Goal: Task Accomplishment & Management: Manage account settings

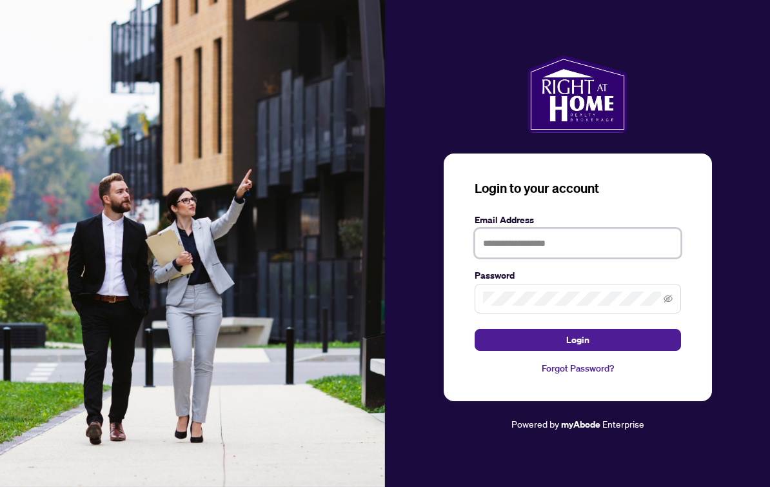
click at [605, 258] on input "text" at bounding box center [578, 243] width 206 height 30
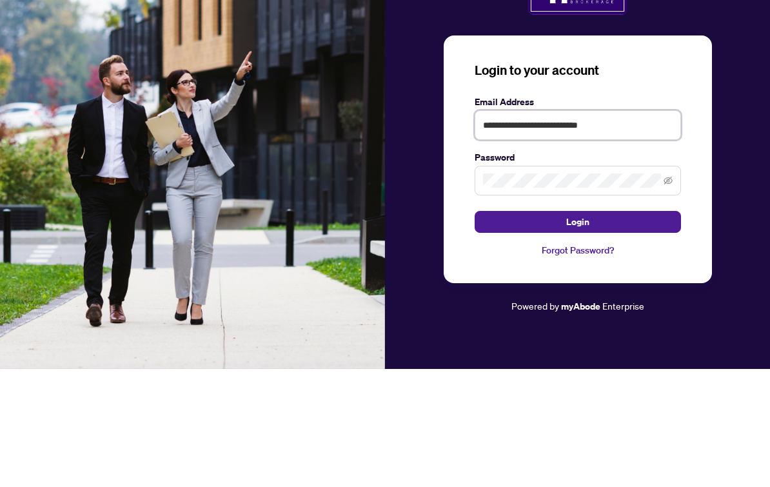
type input "**********"
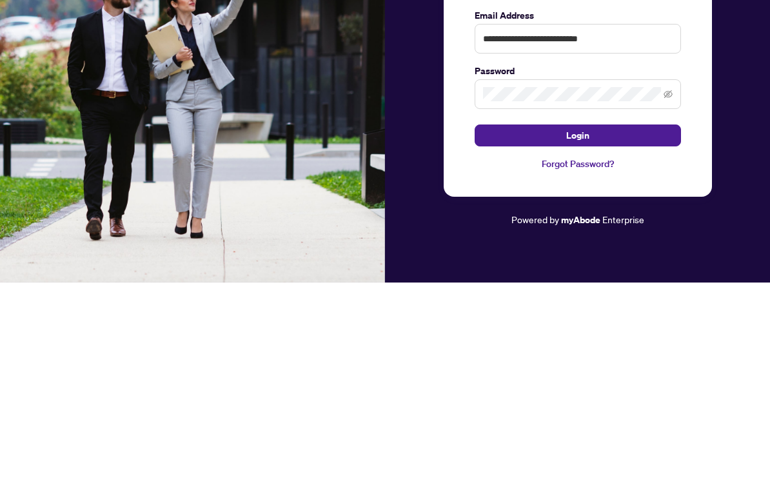
click at [664, 329] on button "Login" at bounding box center [578, 340] width 206 height 22
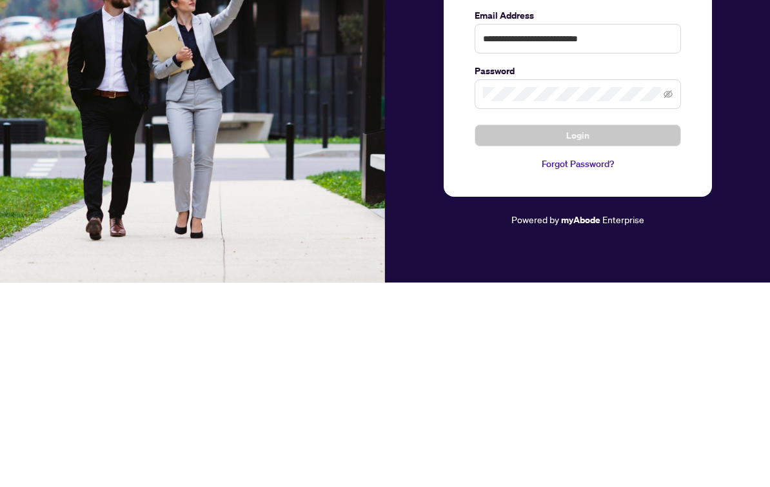
scroll to position [23, 0]
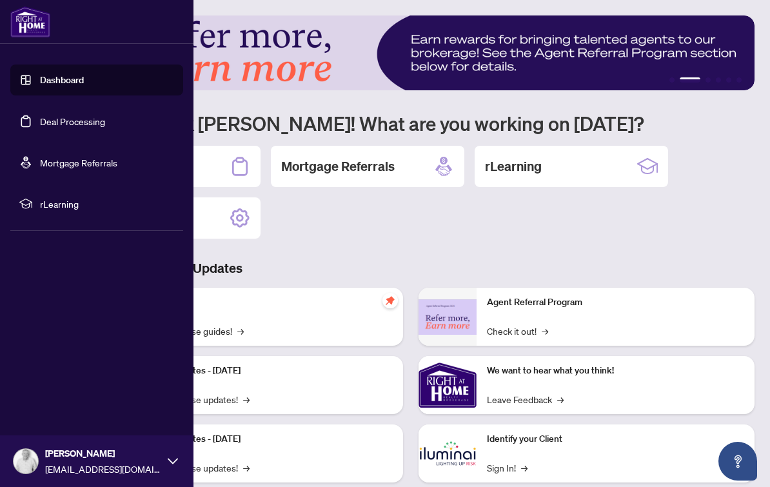
click at [105, 124] on link "Deal Processing" at bounding box center [72, 121] width 65 height 12
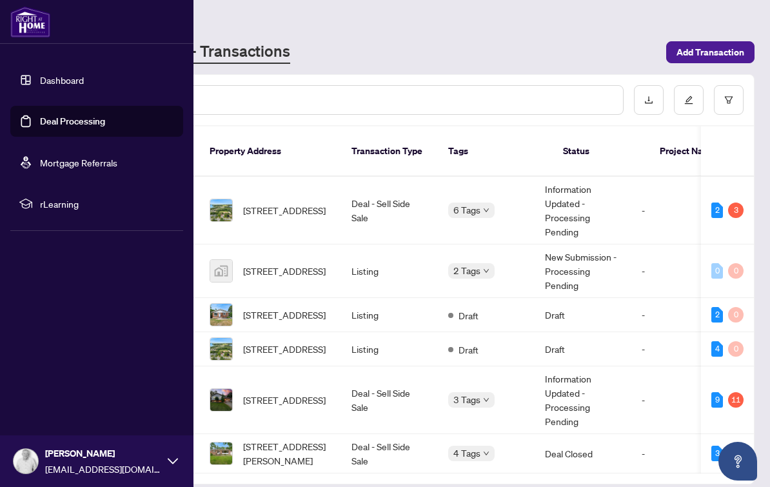
click at [715, 49] on span "Add Transaction" at bounding box center [711, 52] width 68 height 21
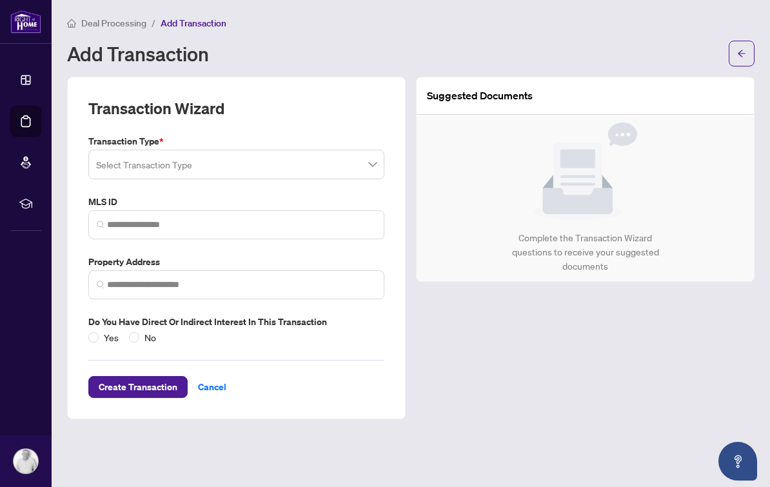
click at [353, 167] on input "search" at bounding box center [230, 166] width 269 height 28
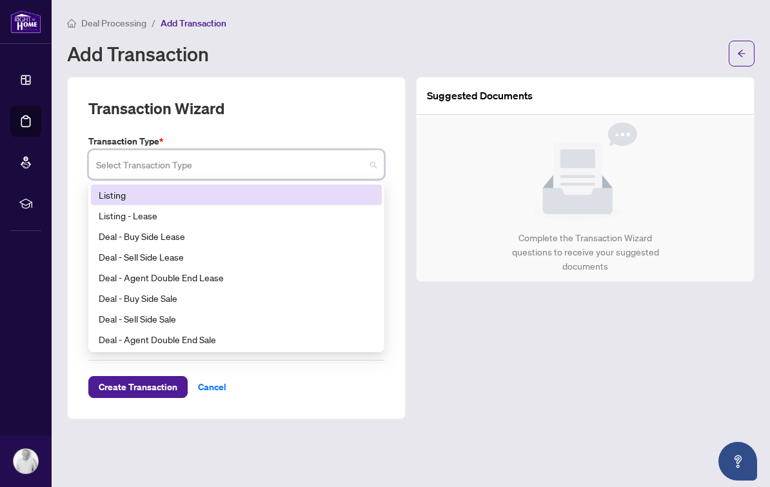
click at [190, 315] on div "Deal - Sell Side Sale" at bounding box center [236, 319] width 275 height 14
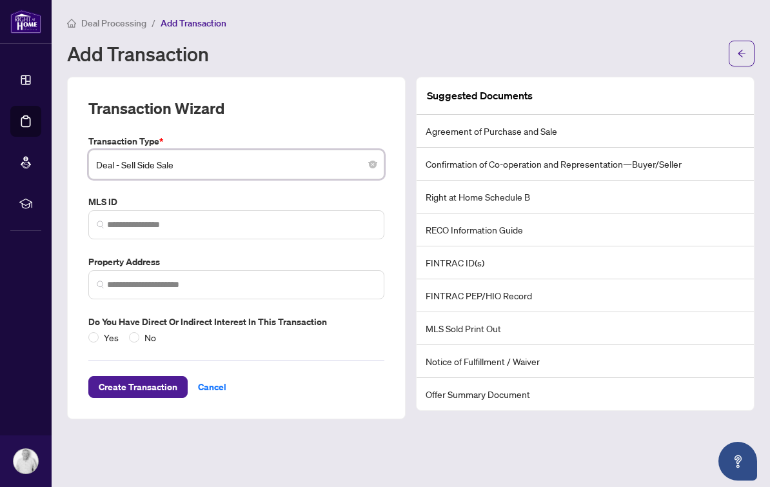
scroll to position [23, 0]
click at [224, 377] on span "Cancel" at bounding box center [212, 387] width 28 height 21
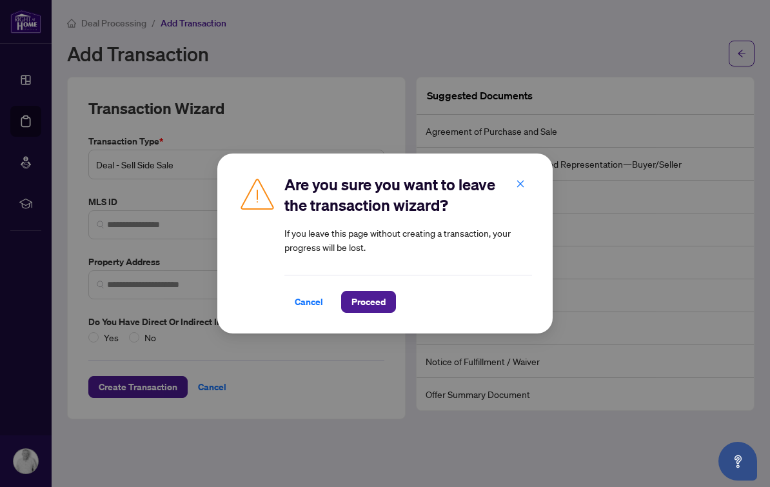
click at [367, 301] on span "Proceed" at bounding box center [369, 302] width 34 height 21
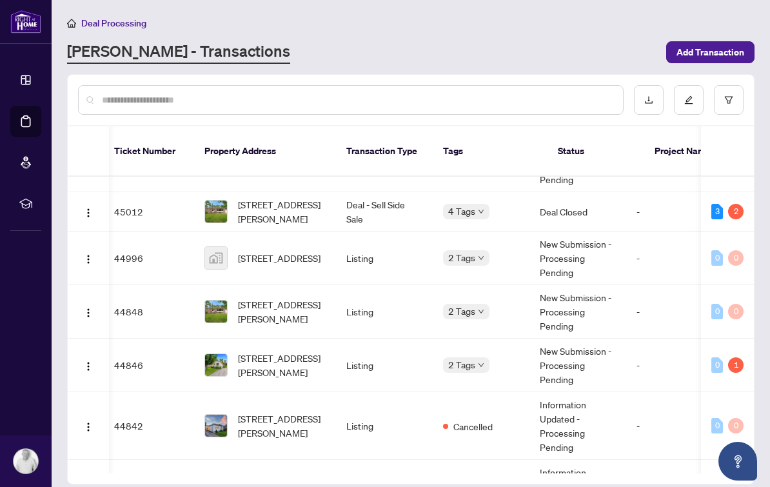
scroll to position [257, 5]
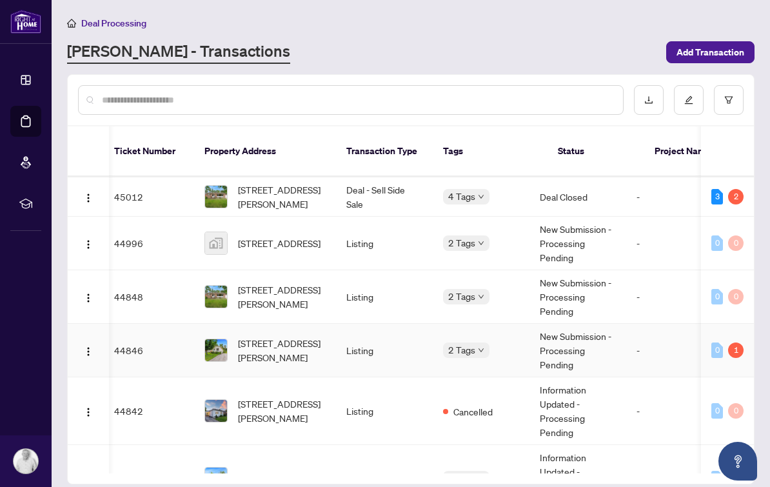
click at [481, 347] on icon "down" at bounding box center [481, 350] width 6 height 6
click at [146, 324] on td "44846" at bounding box center [149, 351] width 90 height 54
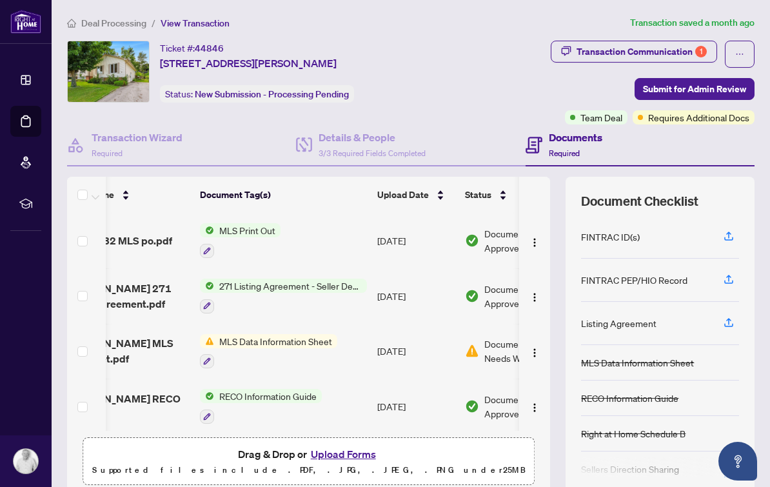
click at [144, 335] on span "8 [PERSON_NAME] MLS Data Sheet.pdf" at bounding box center [124, 350] width 132 height 31
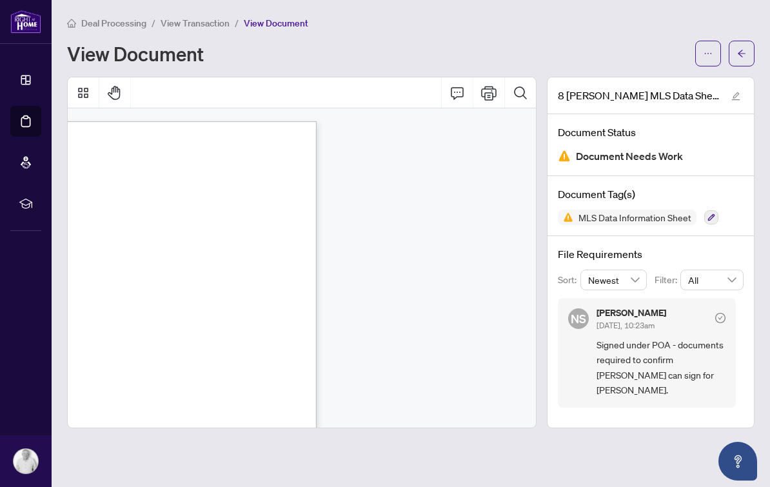
click at [222, 28] on span "View Transaction" at bounding box center [195, 23] width 69 height 12
